Goal: Information Seeking & Learning: Compare options

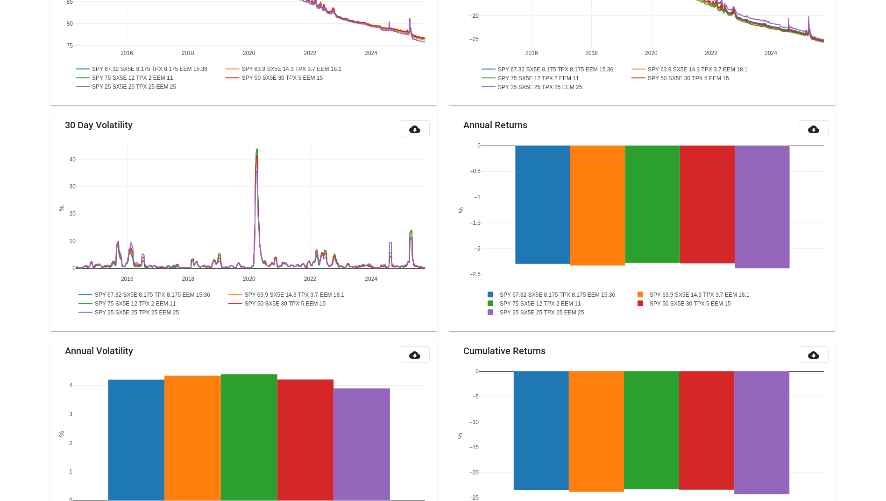
scroll to position [191, 0]
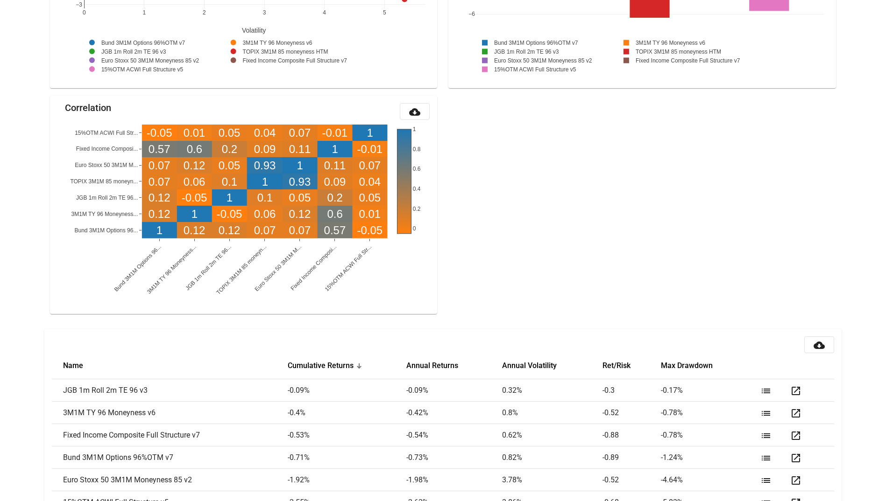
scroll to position [983, 0]
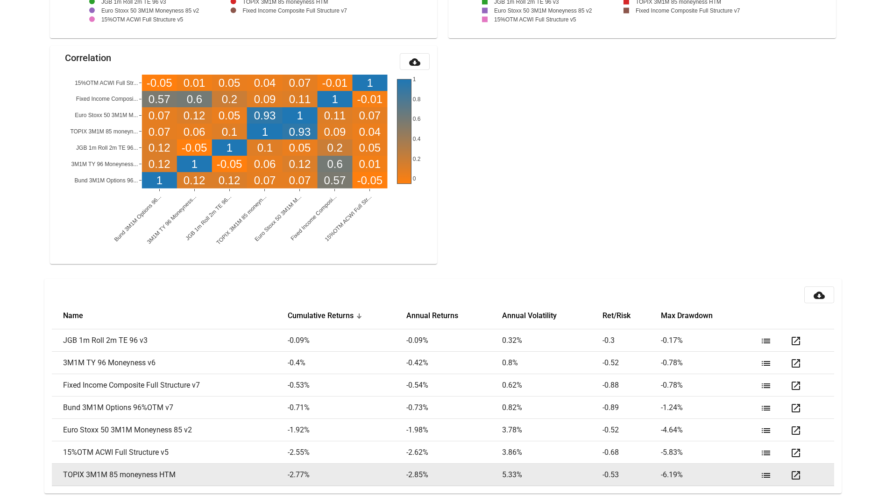
drag, startPoint x: 198, startPoint y: 473, endPoint x: 239, endPoint y: 472, distance: 41.1
click at [239, 472] on td "TOPIX 3M1M 85 moneyness HTM" at bounding box center [170, 475] width 236 height 22
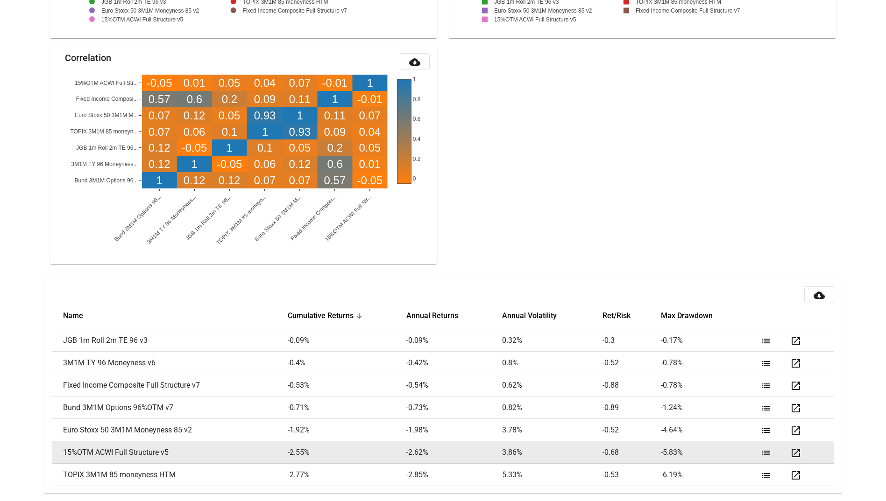
click at [762, 450] on mat-icon "list" at bounding box center [765, 453] width 11 height 11
click at [767, 453] on mat-icon "list" at bounding box center [765, 453] width 11 height 11
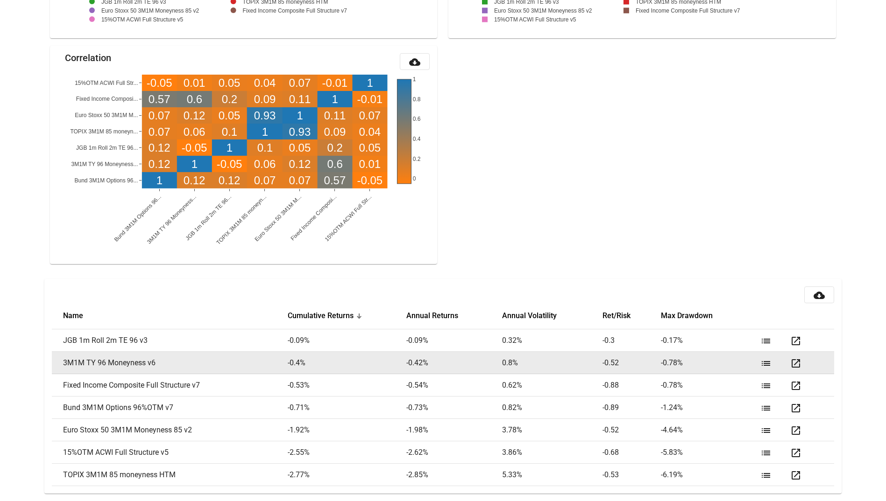
click at [760, 366] on mat-icon "list" at bounding box center [765, 363] width 11 height 11
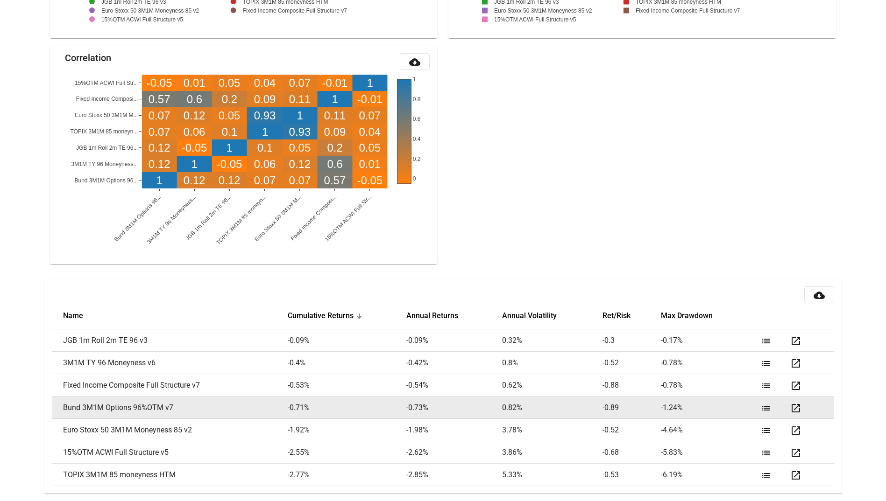
click at [772, 408] on button "list" at bounding box center [765, 408] width 19 height 19
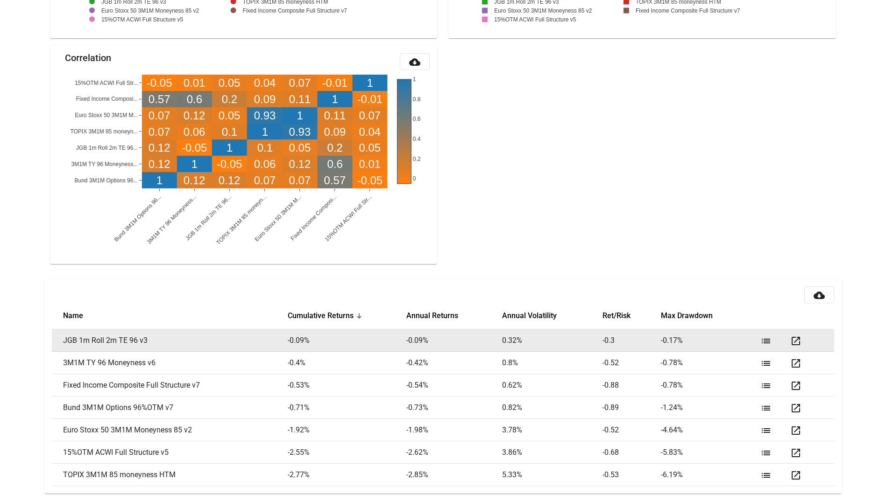
click at [761, 339] on mat-icon "list" at bounding box center [765, 341] width 11 height 11
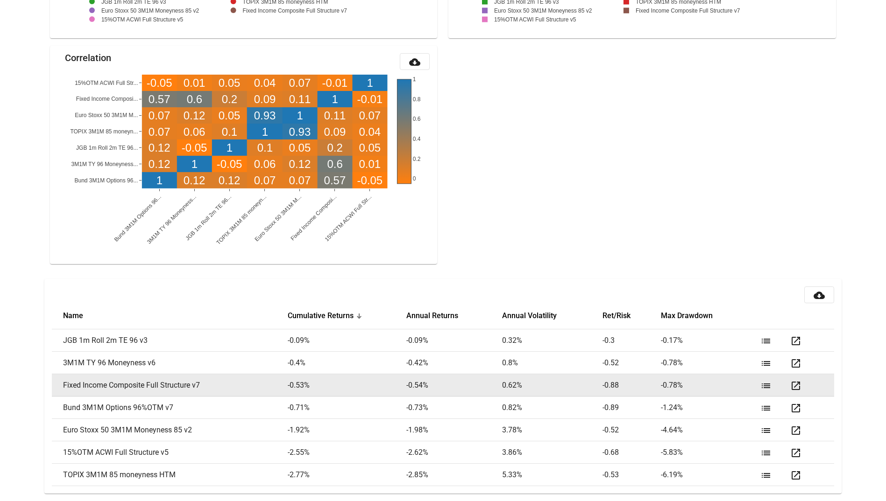
click at [766, 387] on mat-icon "list" at bounding box center [765, 385] width 11 height 11
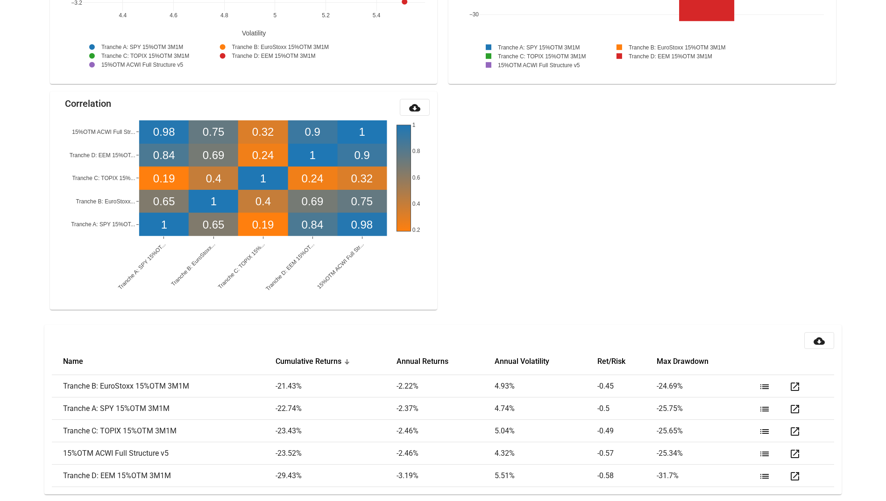
scroll to position [938, 0]
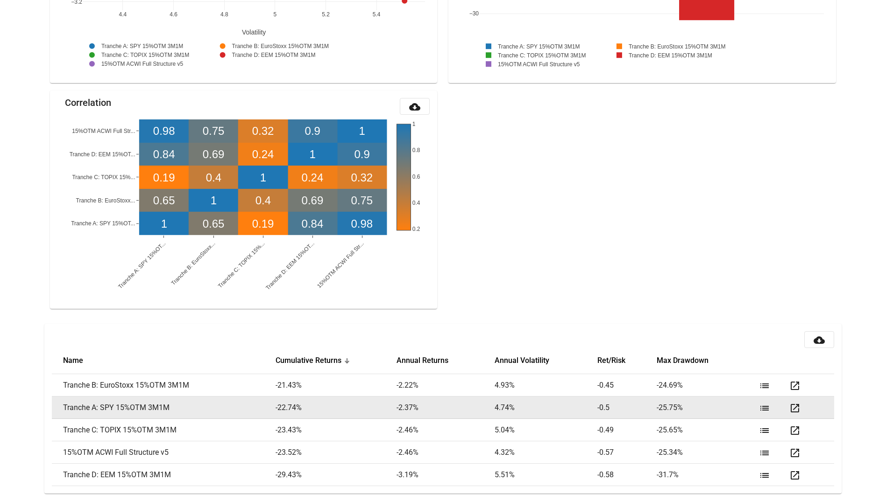
click at [762, 405] on mat-icon "list" at bounding box center [764, 408] width 11 height 11
click at [763, 404] on mat-icon "list" at bounding box center [764, 408] width 11 height 11
click at [796, 411] on mat-icon "open_in_new" at bounding box center [794, 408] width 11 height 11
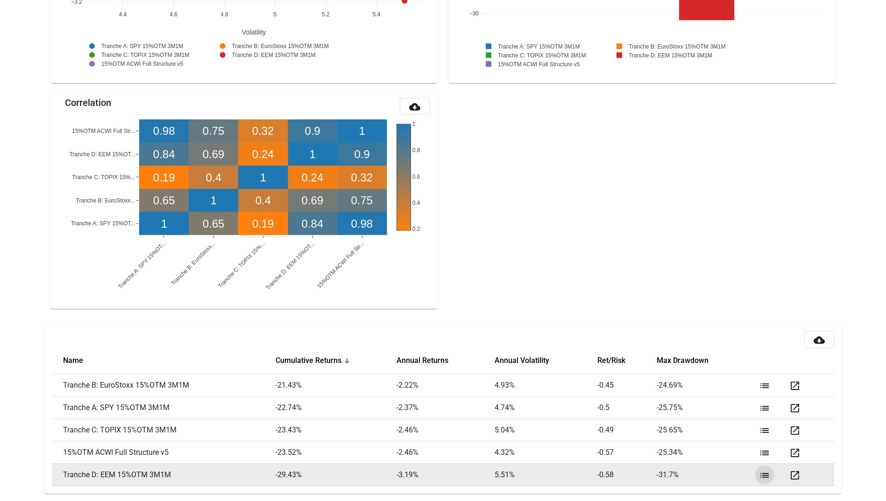
click at [769, 474] on button "list" at bounding box center [764, 475] width 19 height 19
click at [789, 472] on mat-icon "open_in_new" at bounding box center [794, 475] width 11 height 11
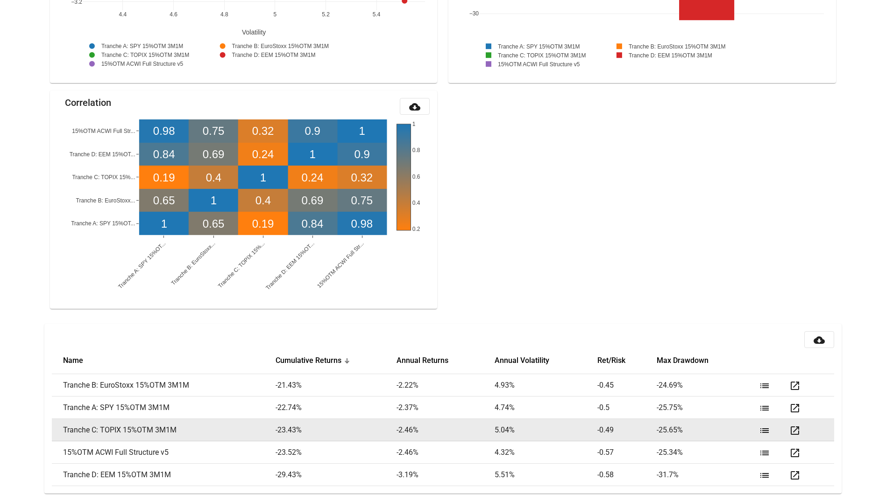
click at [799, 431] on mat-icon "open_in_new" at bounding box center [794, 430] width 11 height 11
click at [760, 430] on mat-icon "list" at bounding box center [764, 430] width 11 height 11
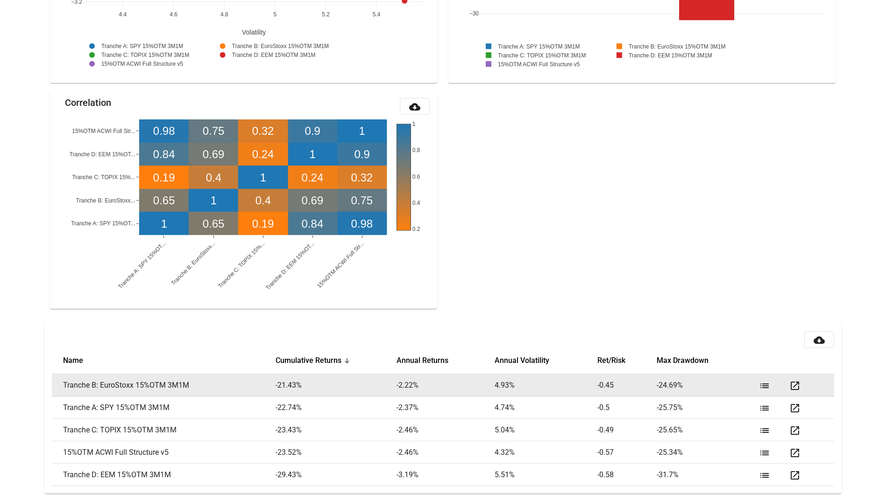
click at [790, 384] on mat-icon "open_in_new" at bounding box center [794, 385] width 11 height 11
click at [156, 394] on td "Tranche B: EuroStoxx 15%OTM 3M1M" at bounding box center [164, 385] width 224 height 22
click at [171, 381] on td "Tranche B: EuroStoxx 15%OTM 3M1M" at bounding box center [164, 385] width 224 height 22
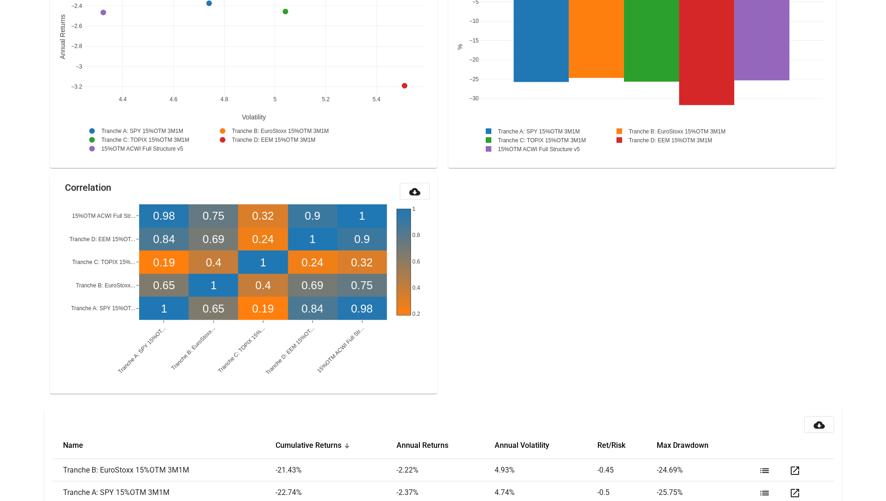
scroll to position [887, 0]
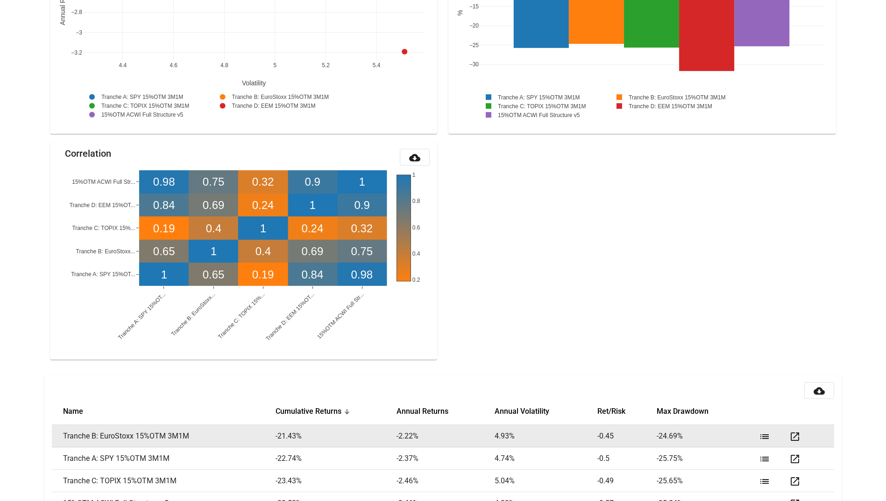
click at [766, 436] on mat-icon "list" at bounding box center [764, 436] width 11 height 11
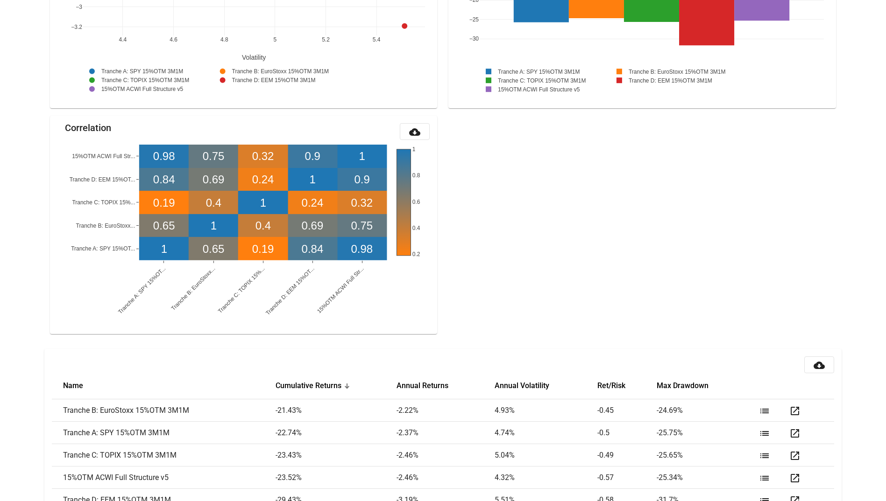
scroll to position [938, 0]
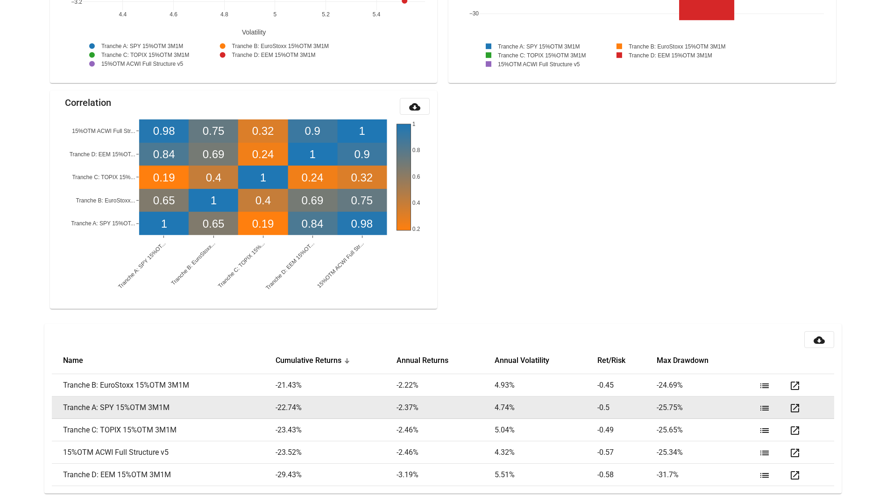
click at [765, 408] on mat-icon "list" at bounding box center [764, 408] width 11 height 11
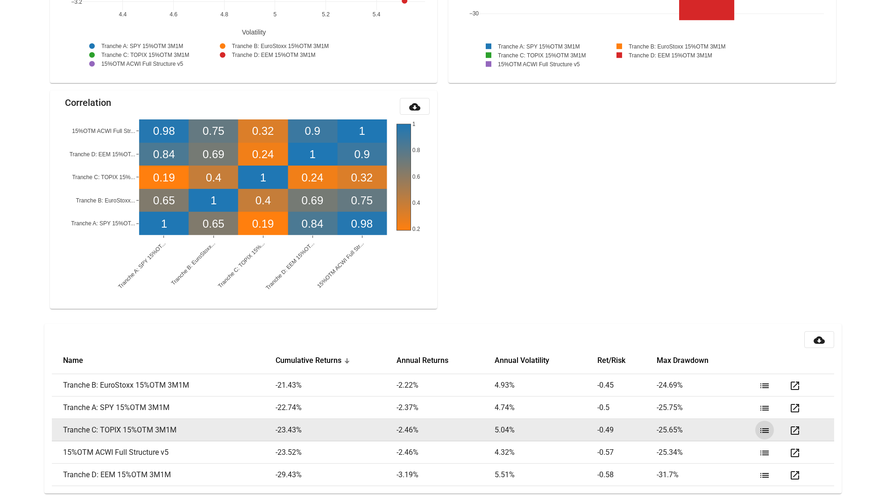
click at [759, 427] on mat-icon "list" at bounding box center [764, 430] width 11 height 11
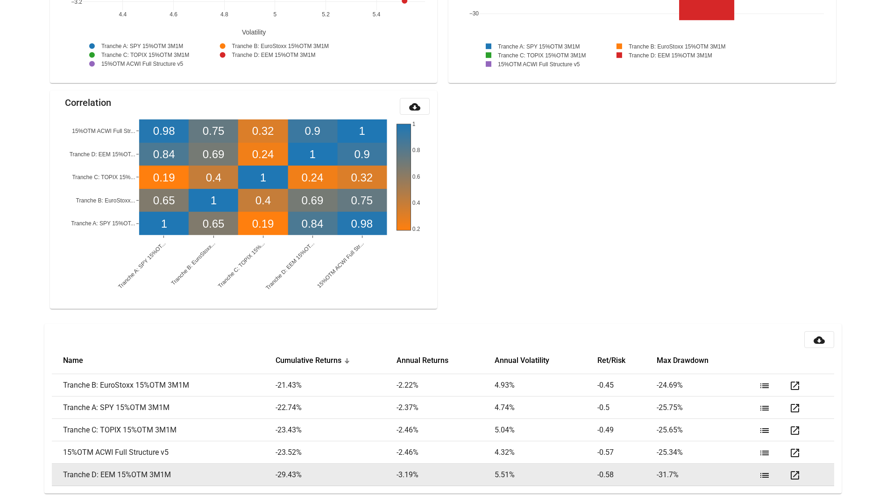
click at [767, 475] on mat-icon "list" at bounding box center [764, 475] width 11 height 11
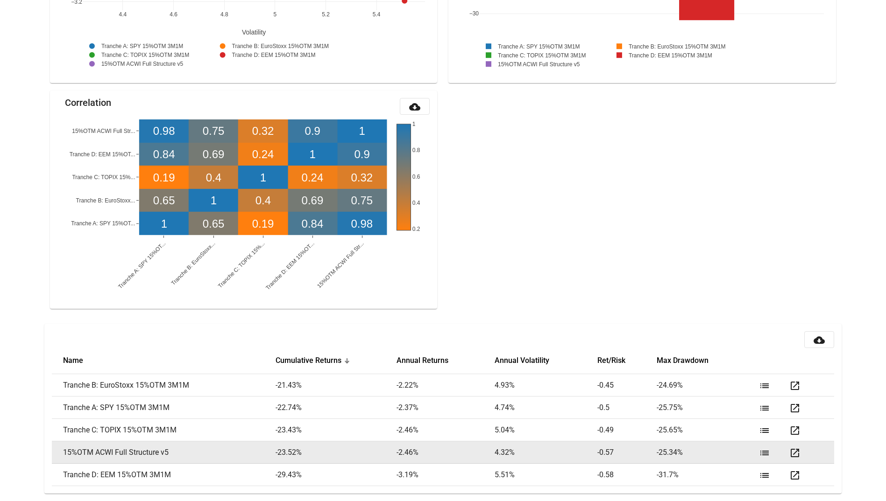
click at [759, 450] on mat-icon "list" at bounding box center [764, 453] width 11 height 11
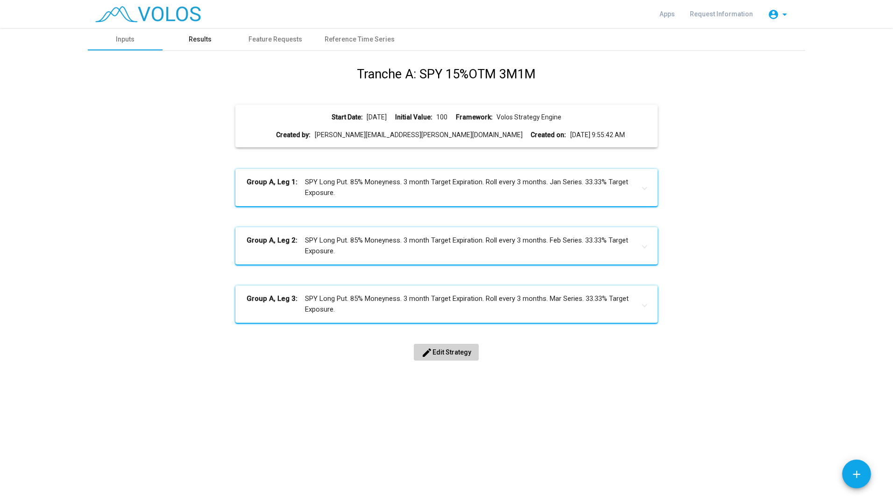
click at [205, 44] on div "Results" at bounding box center [200, 40] width 23 height 10
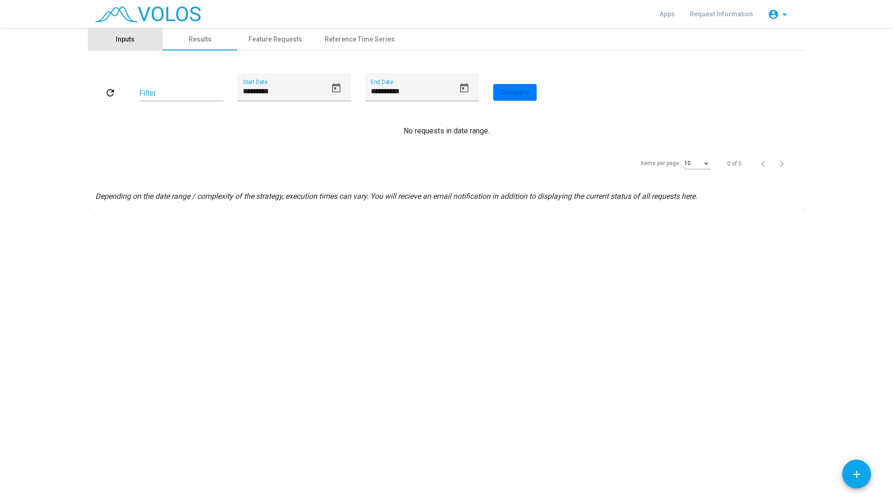
click at [128, 36] on div "Inputs" at bounding box center [125, 40] width 19 height 10
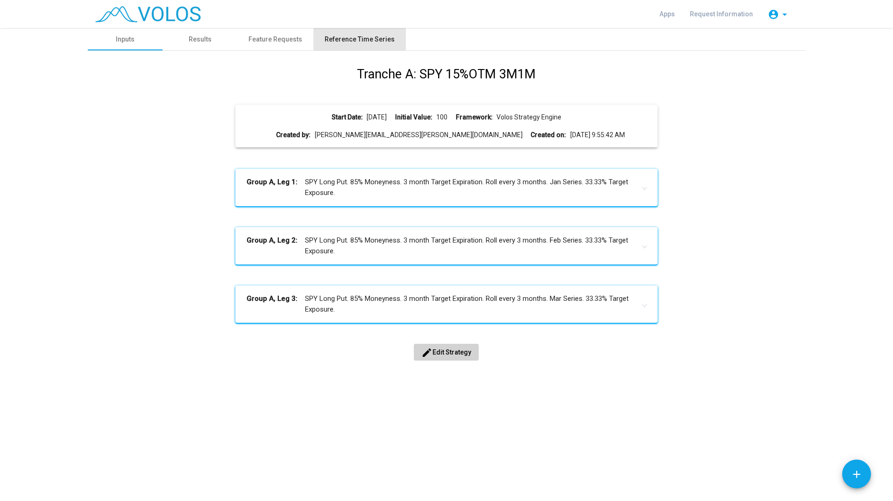
click at [372, 36] on div "Reference Time Series" at bounding box center [359, 40] width 70 height 10
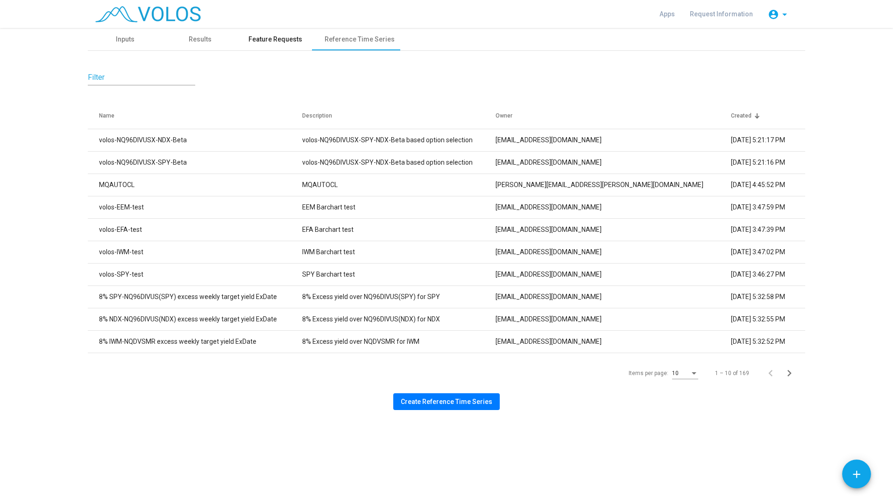
click at [270, 40] on div "Feature Requests" at bounding box center [275, 40] width 54 height 10
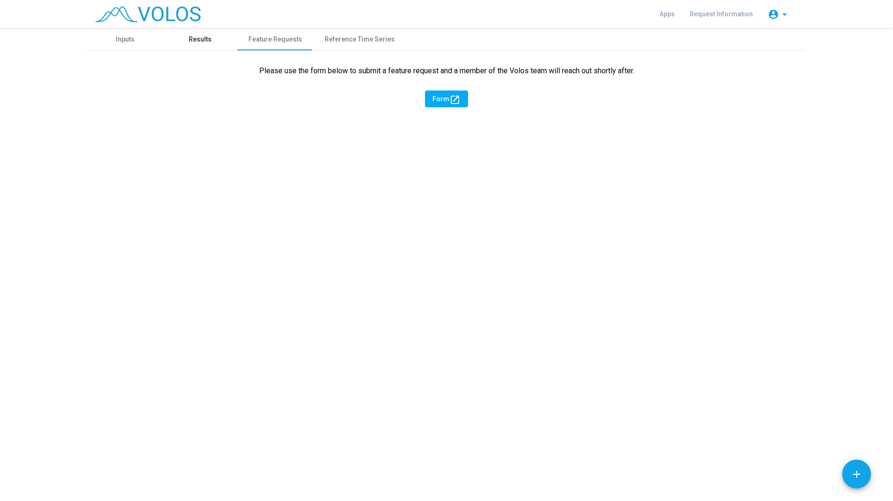
click at [195, 43] on div "Results" at bounding box center [200, 40] width 23 height 10
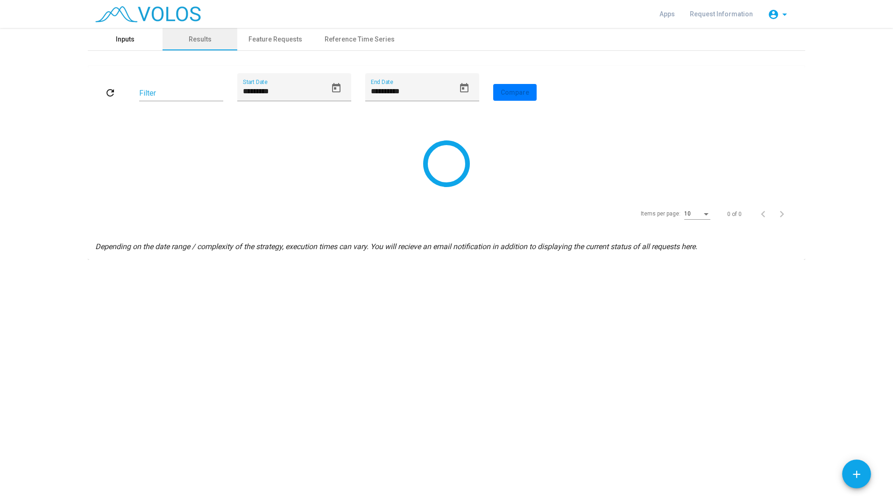
click at [120, 35] on div "Inputs" at bounding box center [125, 40] width 19 height 10
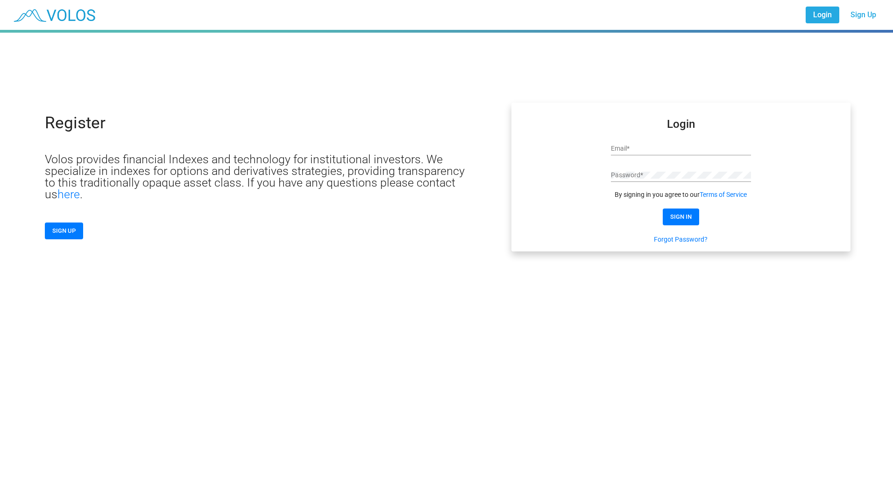
click at [657, 148] on input "Email *" at bounding box center [681, 148] width 140 height 7
click at [644, 155] on div "Email *" at bounding box center [681, 146] width 140 height 18
click at [648, 151] on input "Email *" at bounding box center [681, 148] width 140 height 7
paste input "**********"
type input "**********"
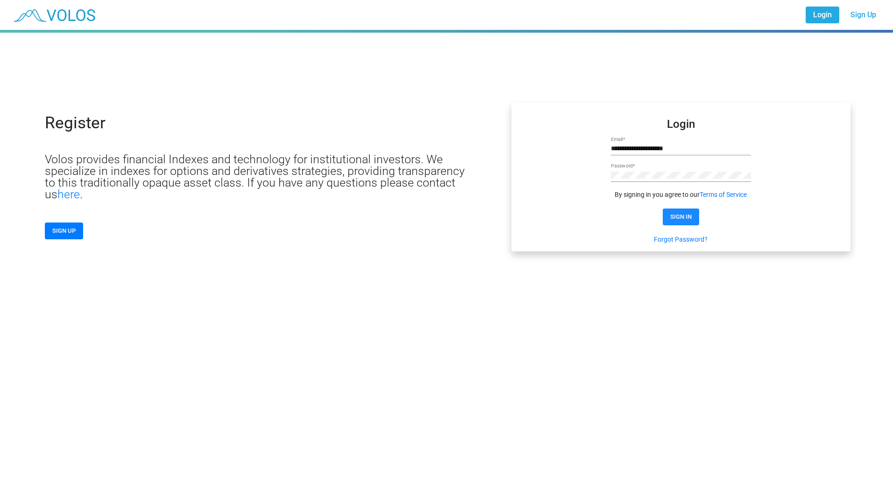
click at [682, 214] on span "SIGN IN" at bounding box center [680, 216] width 21 height 7
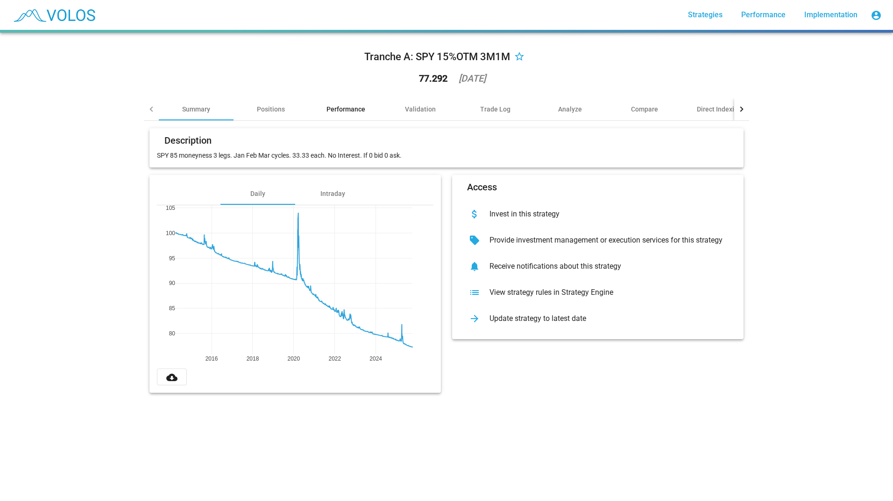
click at [346, 111] on div "Performance" at bounding box center [345, 109] width 39 height 9
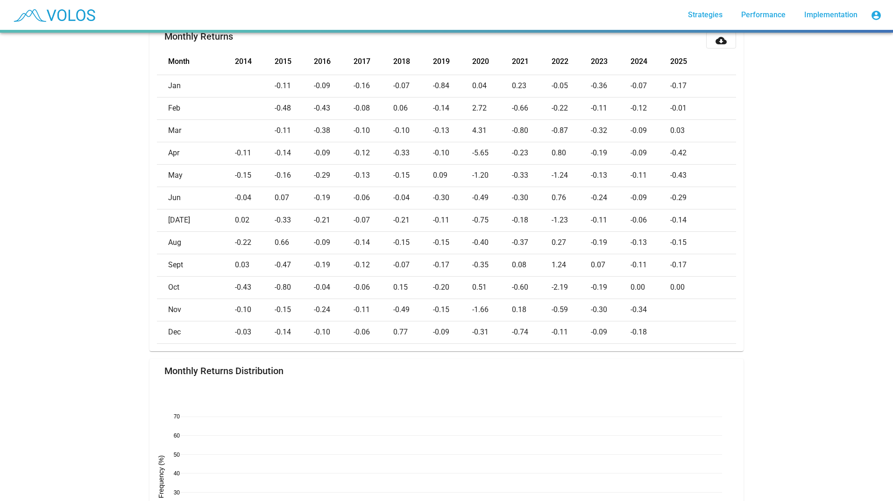
scroll to position [327, 0]
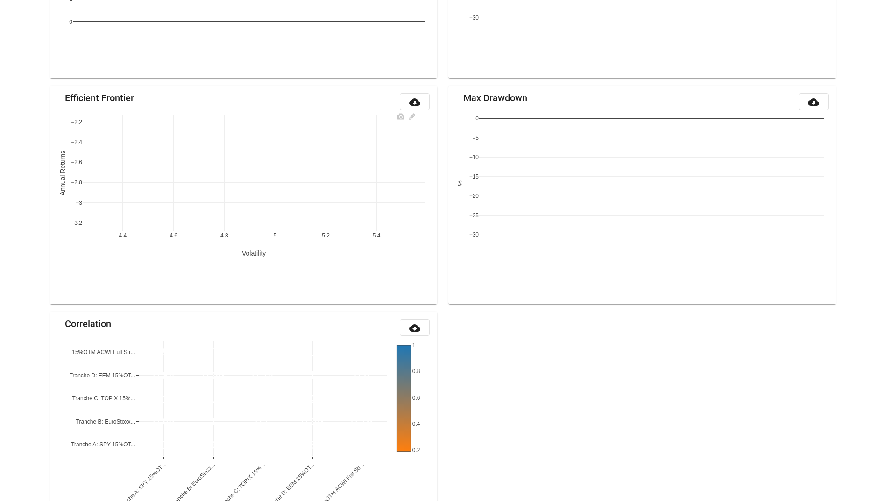
scroll to position [938, 0]
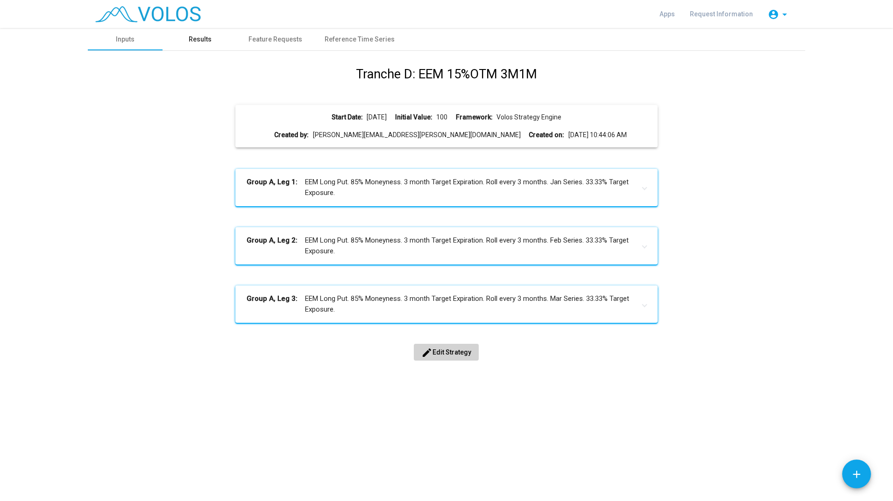
click at [200, 35] on div "Results" at bounding box center [200, 40] width 23 height 10
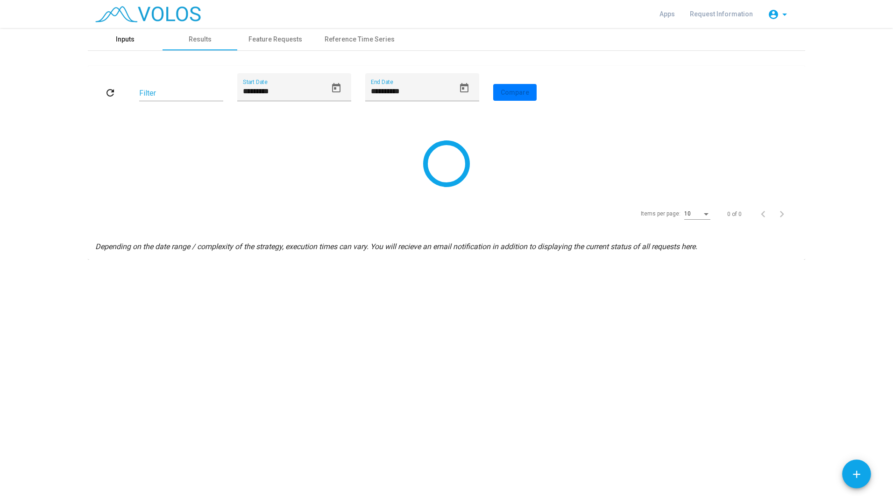
click at [106, 40] on div "Inputs" at bounding box center [125, 39] width 75 height 22
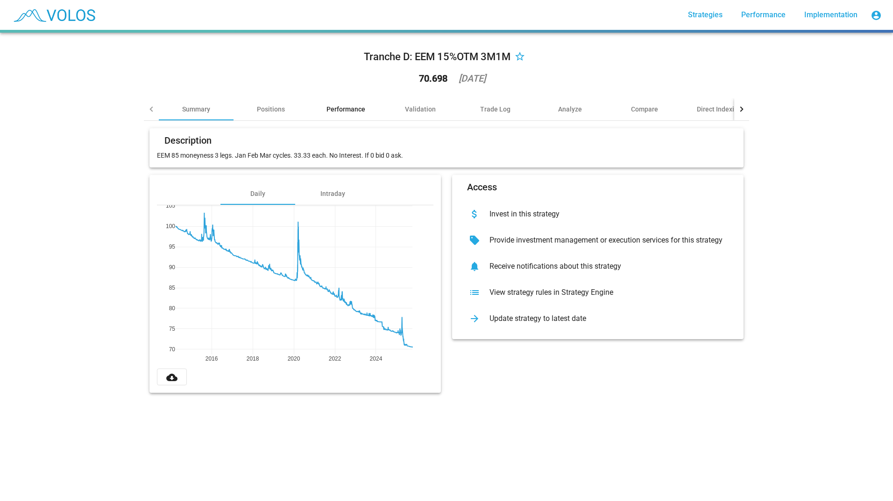
click at [346, 111] on div "Performance" at bounding box center [345, 109] width 39 height 9
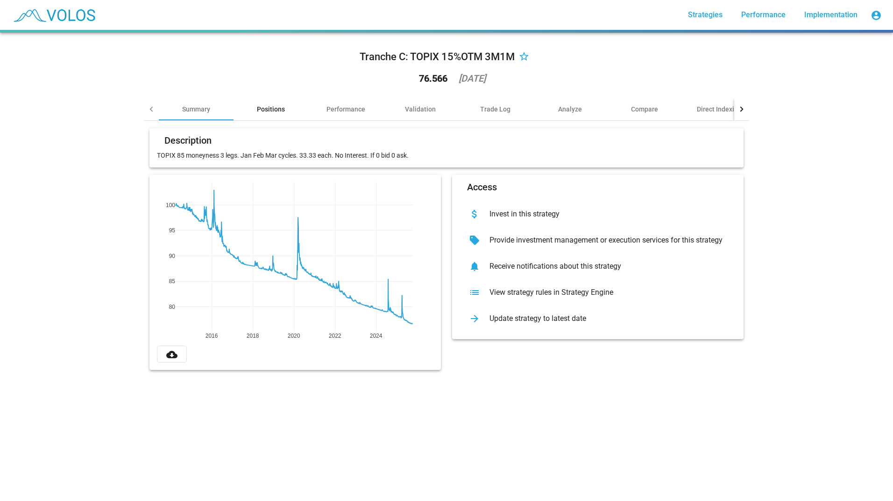
click at [257, 105] on div "Positions" at bounding box center [271, 109] width 28 height 9
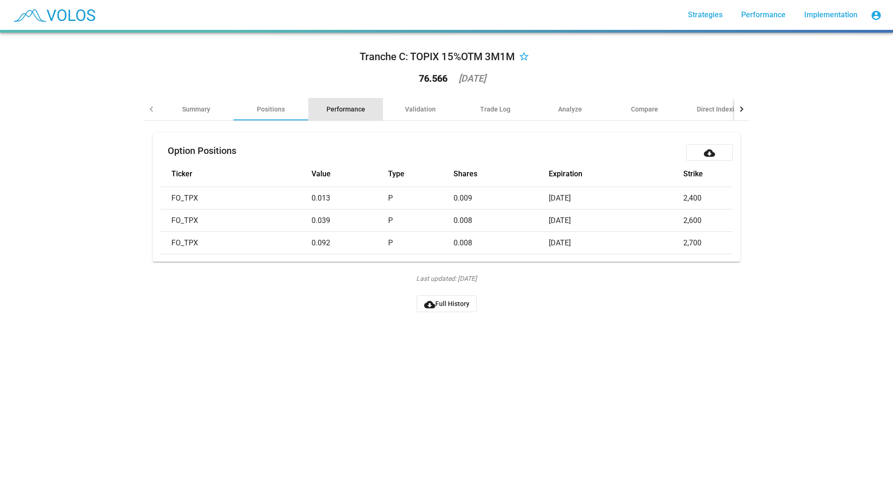
click at [337, 104] on div "Performance" at bounding box center [345, 109] width 75 height 22
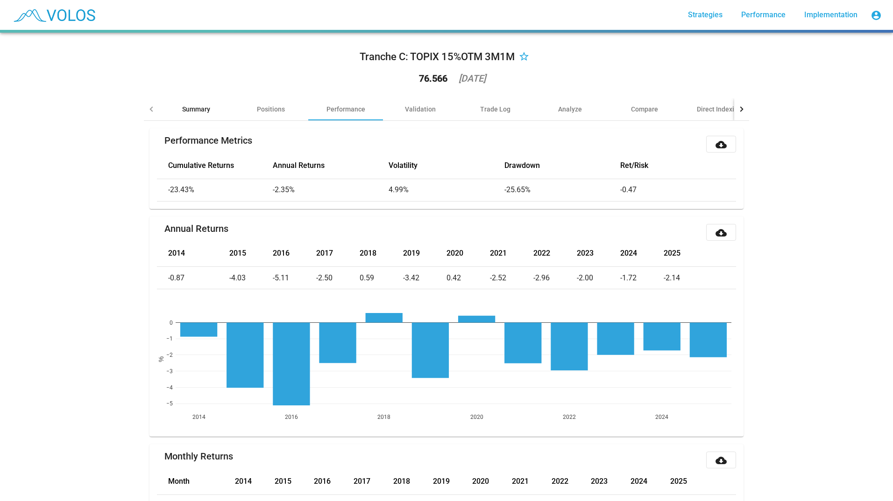
click at [194, 115] on div "Summary" at bounding box center [196, 109] width 75 height 22
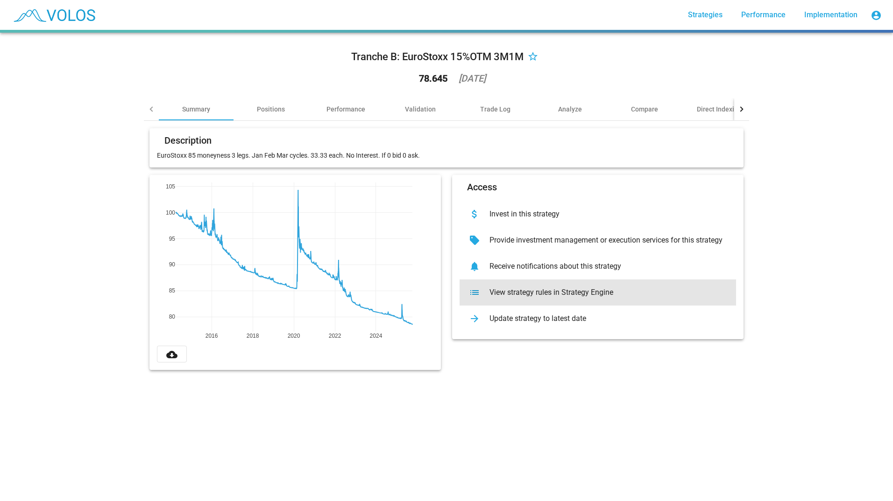
click at [537, 288] on div "list View strategy rules in Strategy Engine" at bounding box center [597, 293] width 276 height 26
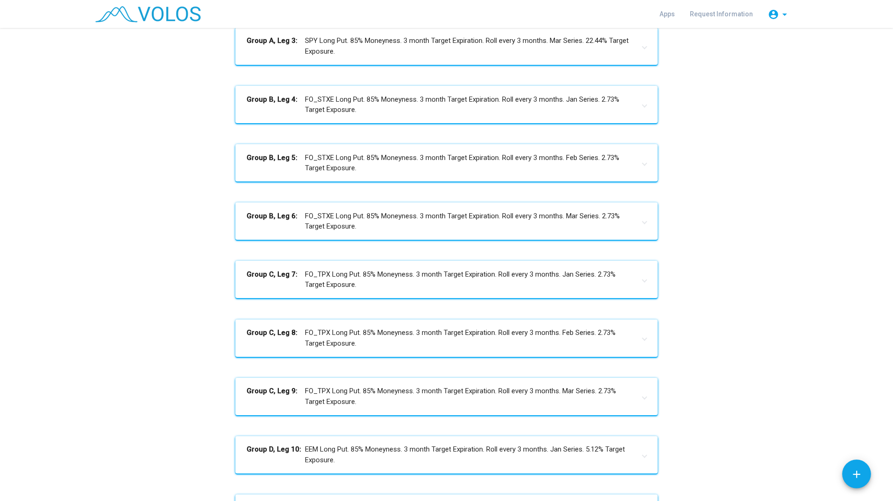
scroll to position [257, 0]
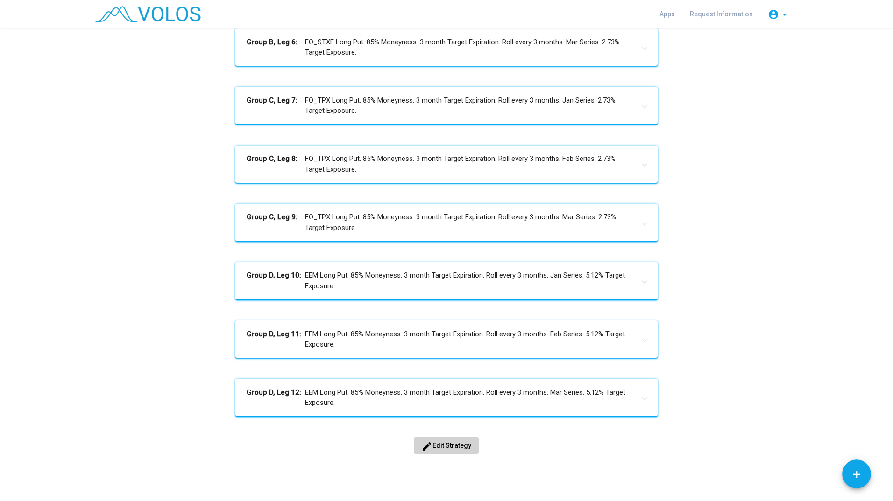
scroll to position [444, 0]
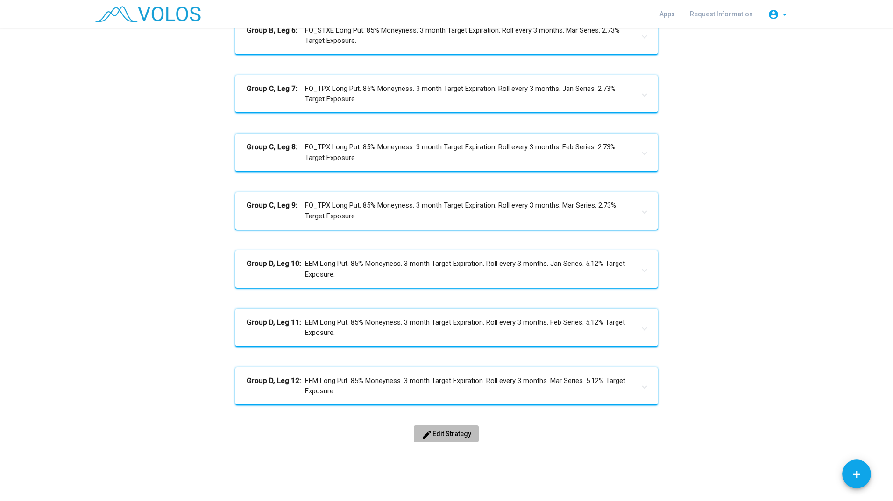
click at [431, 428] on button "edit Edit Strategy" at bounding box center [446, 434] width 65 height 17
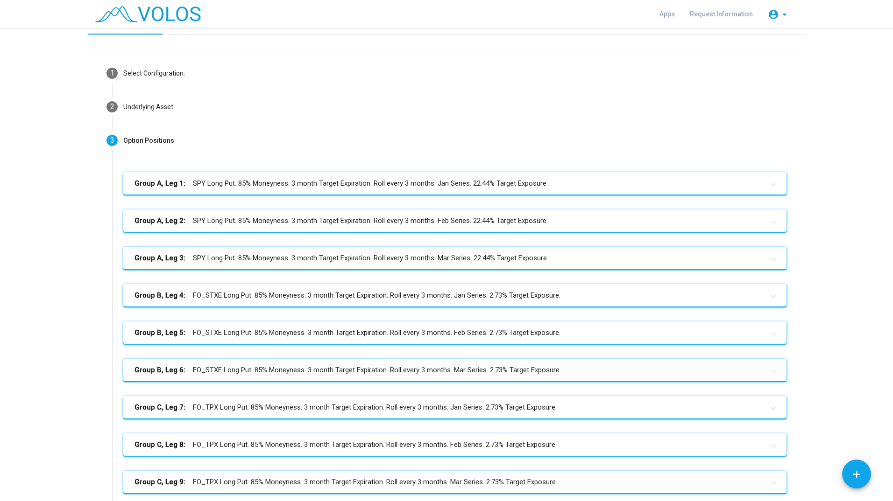
scroll to position [0, 0]
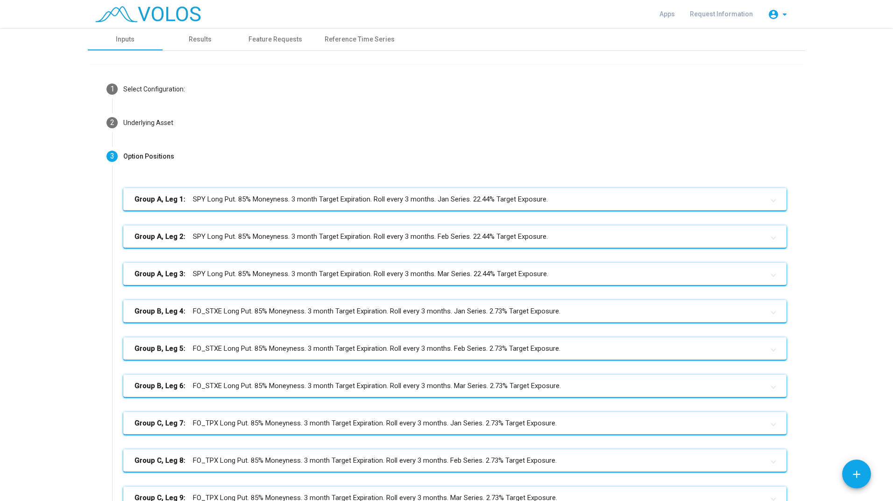
click at [232, 198] on mat-panel-title "Group A, Leg 1: SPY Long Put. 85% Moneyness. 3 month Target Expiration. Roll ev…" at bounding box center [448, 199] width 629 height 11
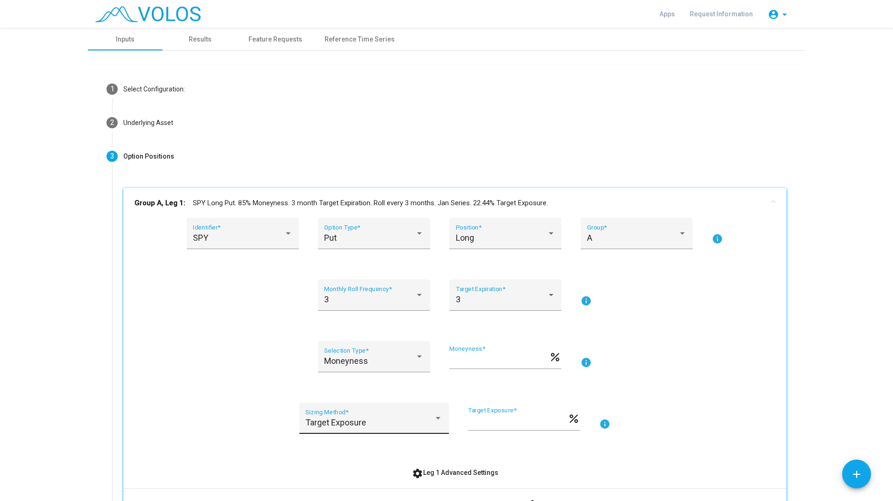
click at [369, 412] on div "Target Exposure Sizing Method *" at bounding box center [373, 421] width 137 height 25
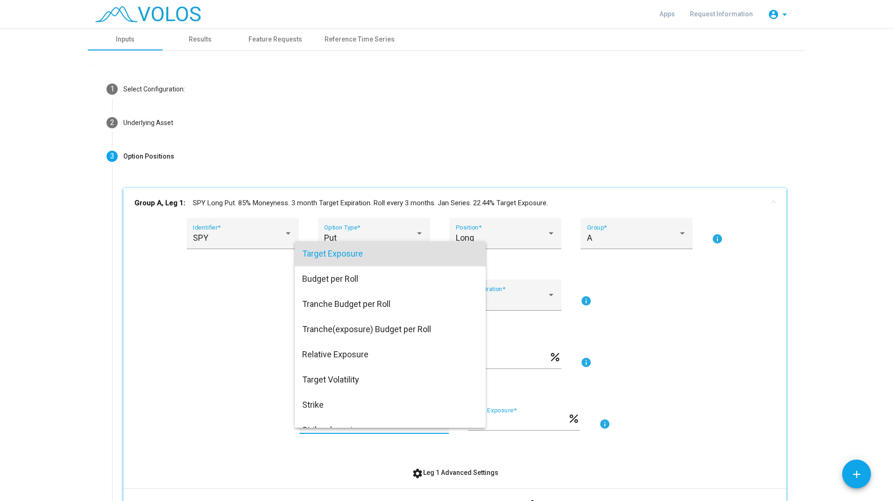
click at [586, 110] on div at bounding box center [446, 250] width 893 height 501
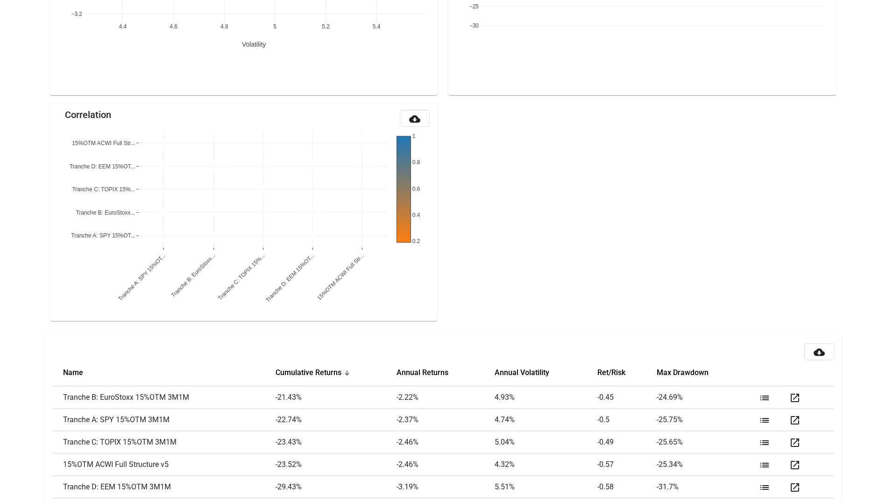
scroll to position [938, 0]
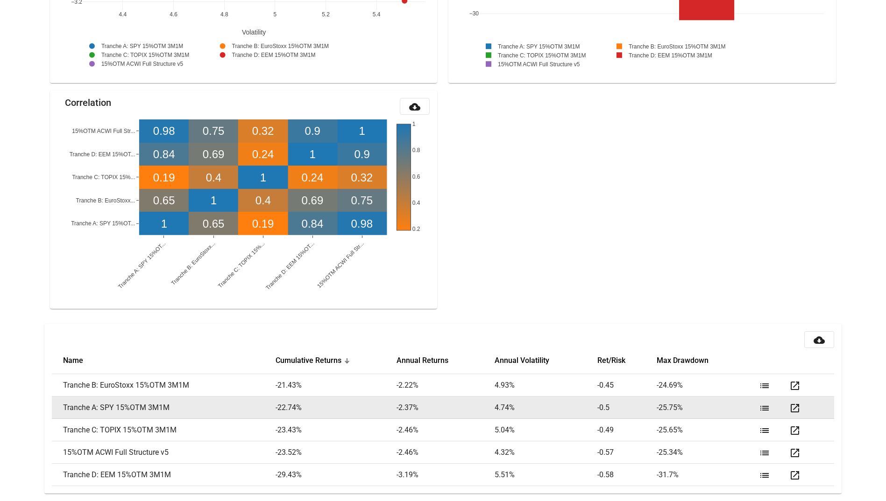
click at [764, 409] on mat-icon "list" at bounding box center [764, 408] width 11 height 11
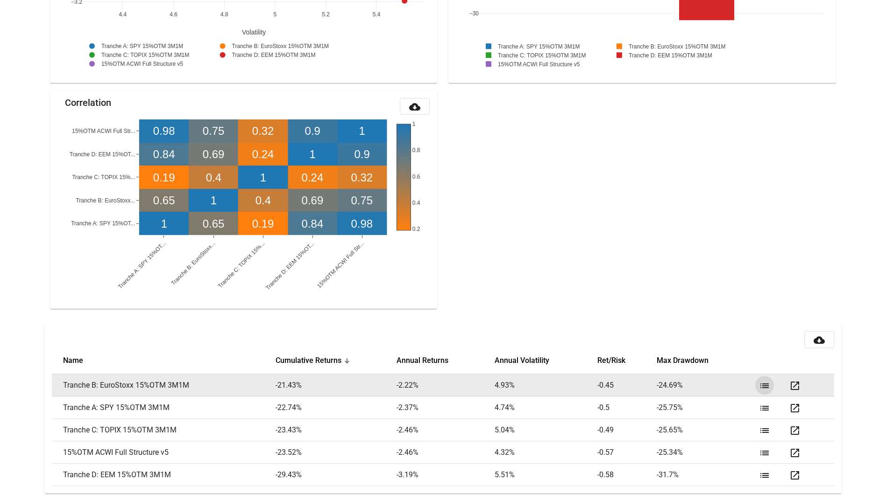
click at [767, 386] on mat-icon "list" at bounding box center [764, 385] width 11 height 11
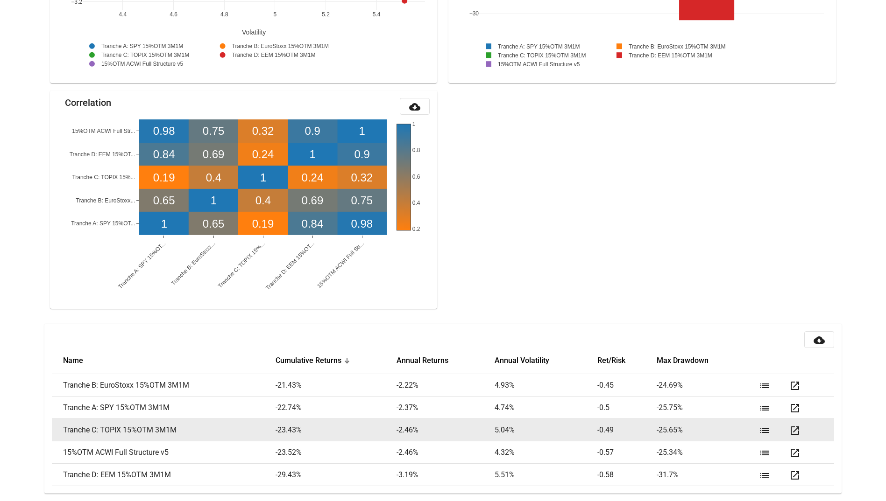
click at [763, 432] on mat-icon "list" at bounding box center [764, 430] width 11 height 11
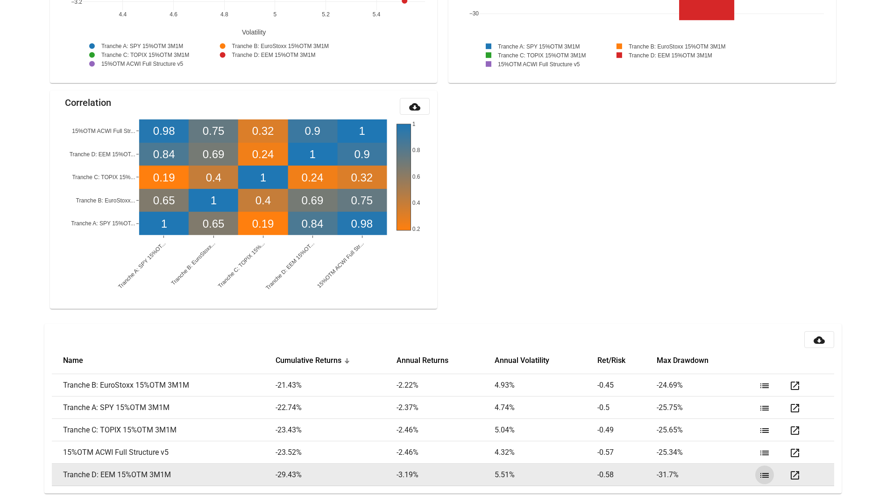
click at [762, 474] on mat-icon "list" at bounding box center [764, 475] width 11 height 11
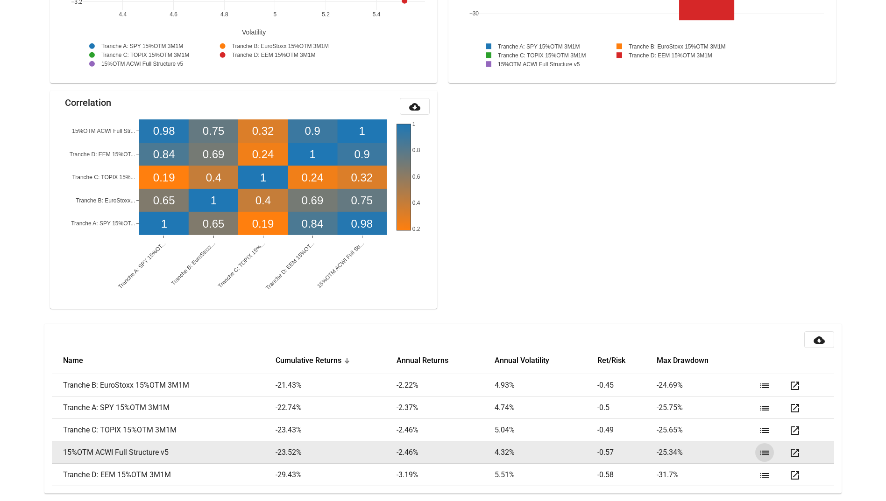
click at [770, 455] on button "list" at bounding box center [764, 452] width 19 height 19
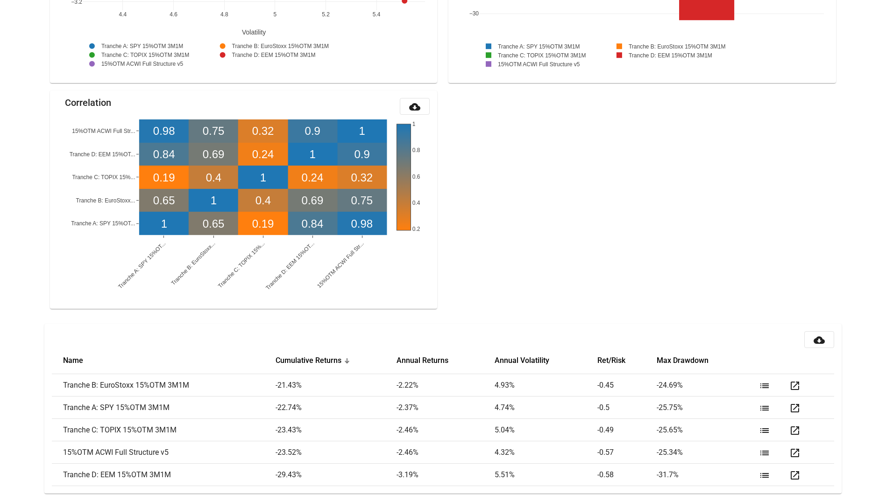
drag, startPoint x: 704, startPoint y: 204, endPoint x: 777, endPoint y: 0, distance: 216.9
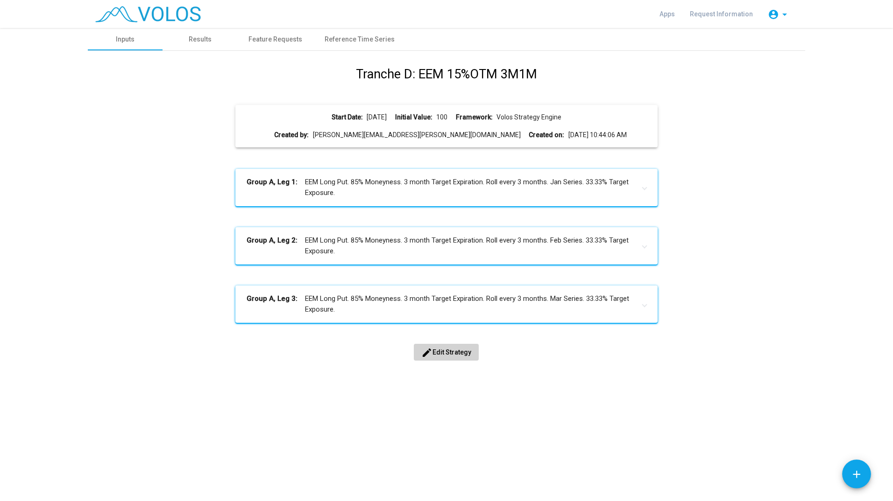
click at [146, 135] on div "Tranche D: EEM 15%OTM 3M1M Start Date: [DATE] Initial Value: 100 Framework: Vol…" at bounding box center [446, 223] width 703 height 317
